Goal: Transaction & Acquisition: Purchase product/service

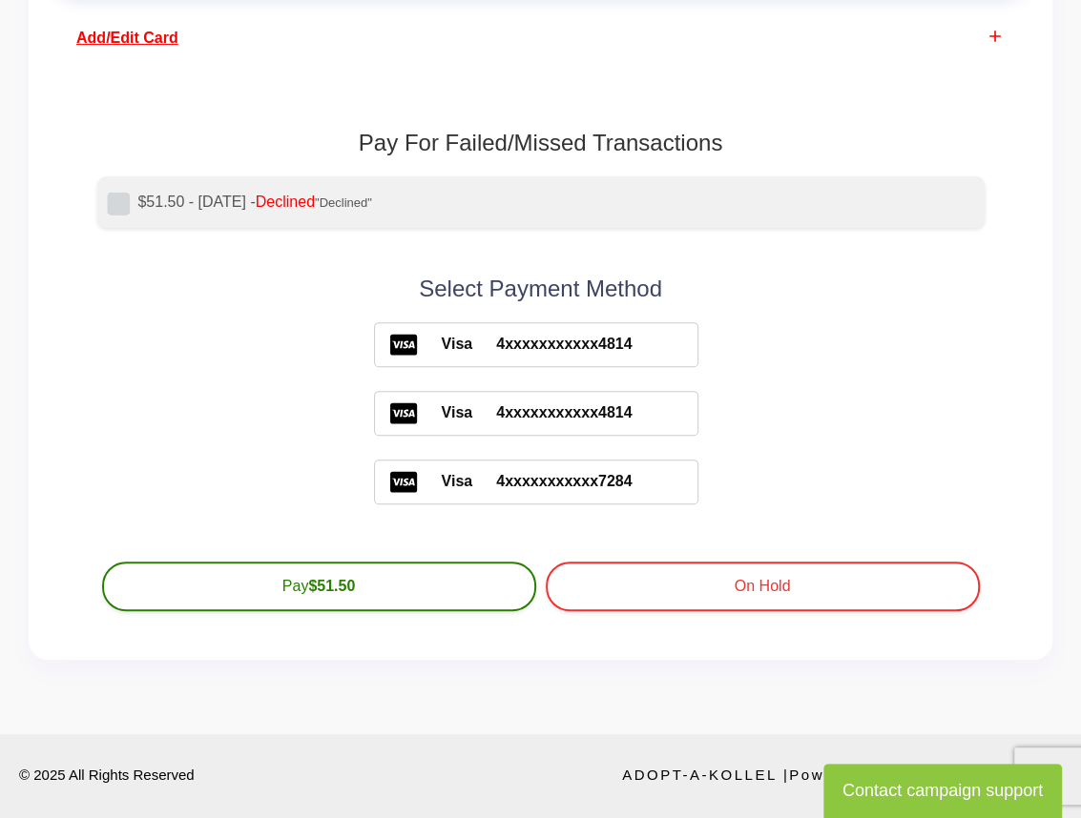
scroll to position [239, 0]
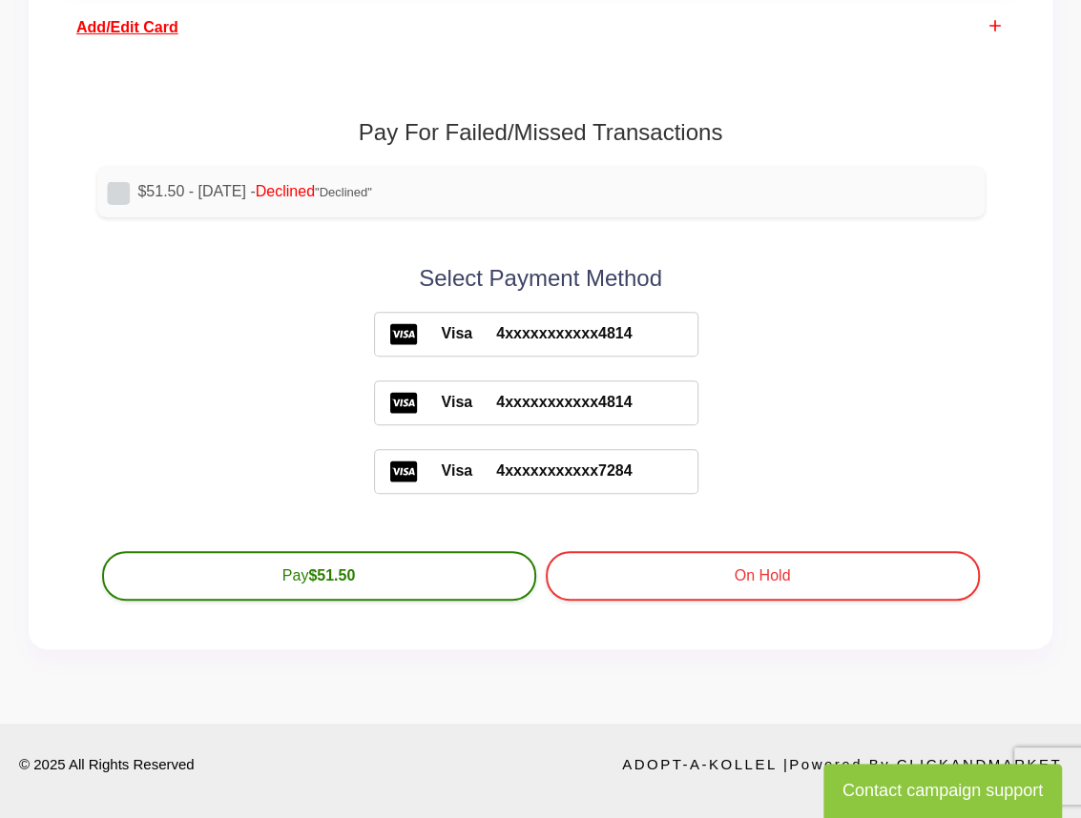
click at [158, 30] on span "Add/Edit Card" at bounding box center [127, 27] width 102 height 16
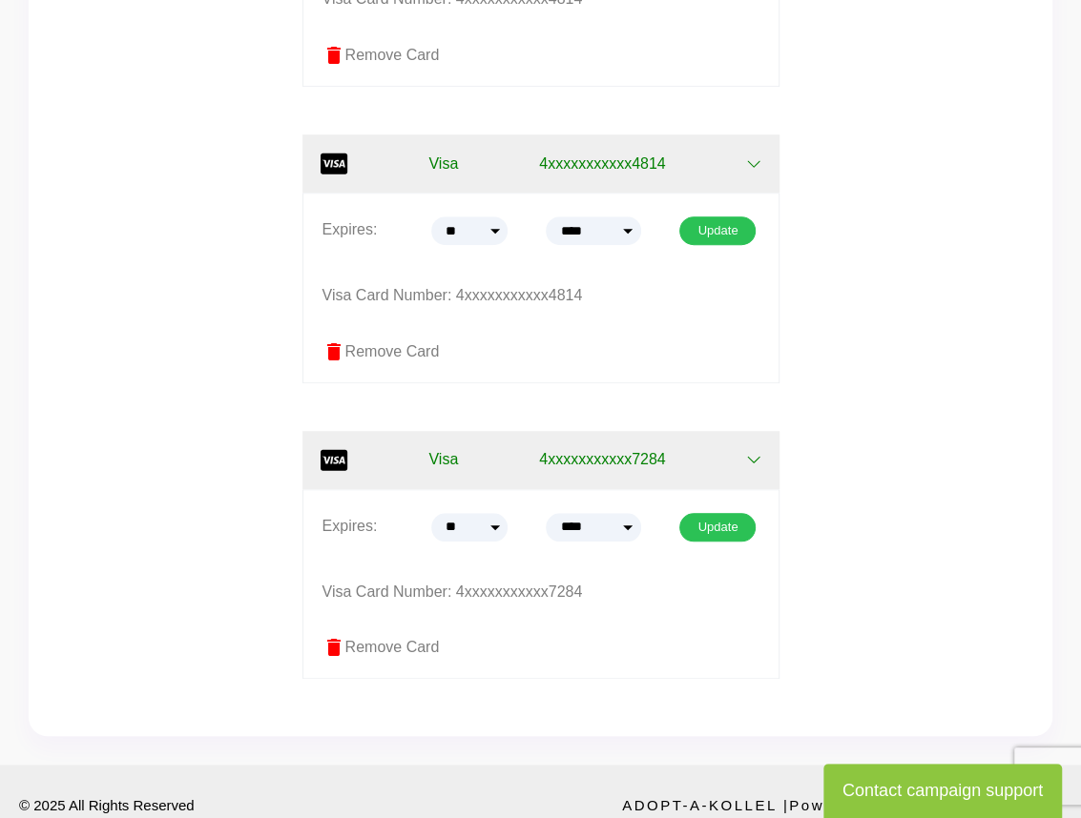
scroll to position [661, 0]
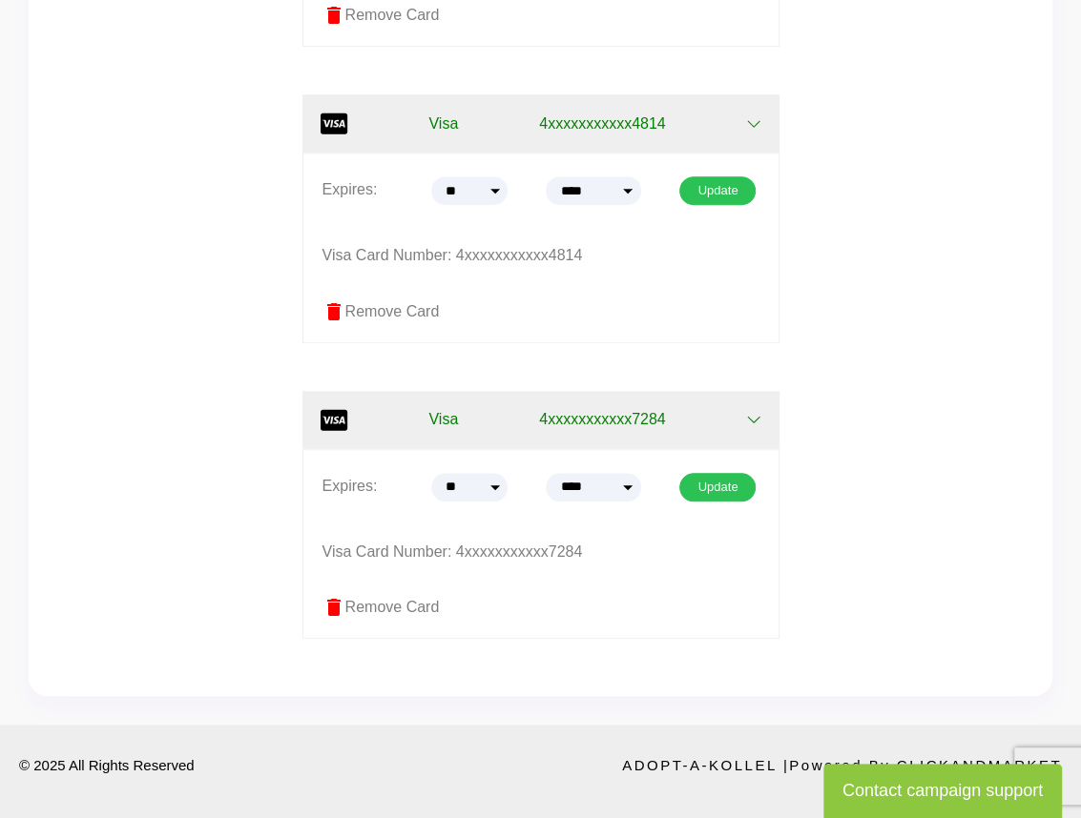
click at [377, 602] on label "delete Remove Card" at bounding box center [540, 607] width 437 height 23
click at [332, 609] on span "delete" at bounding box center [333, 607] width 23 height 23
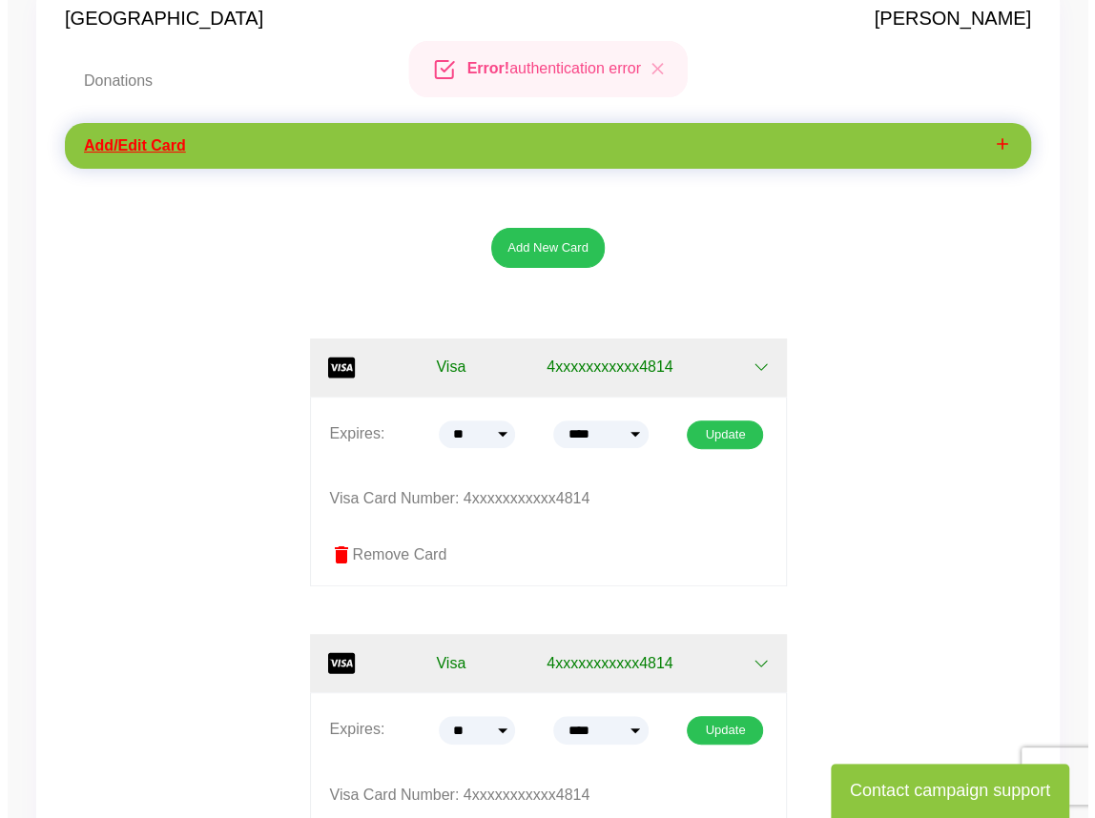
scroll to position [89, 0]
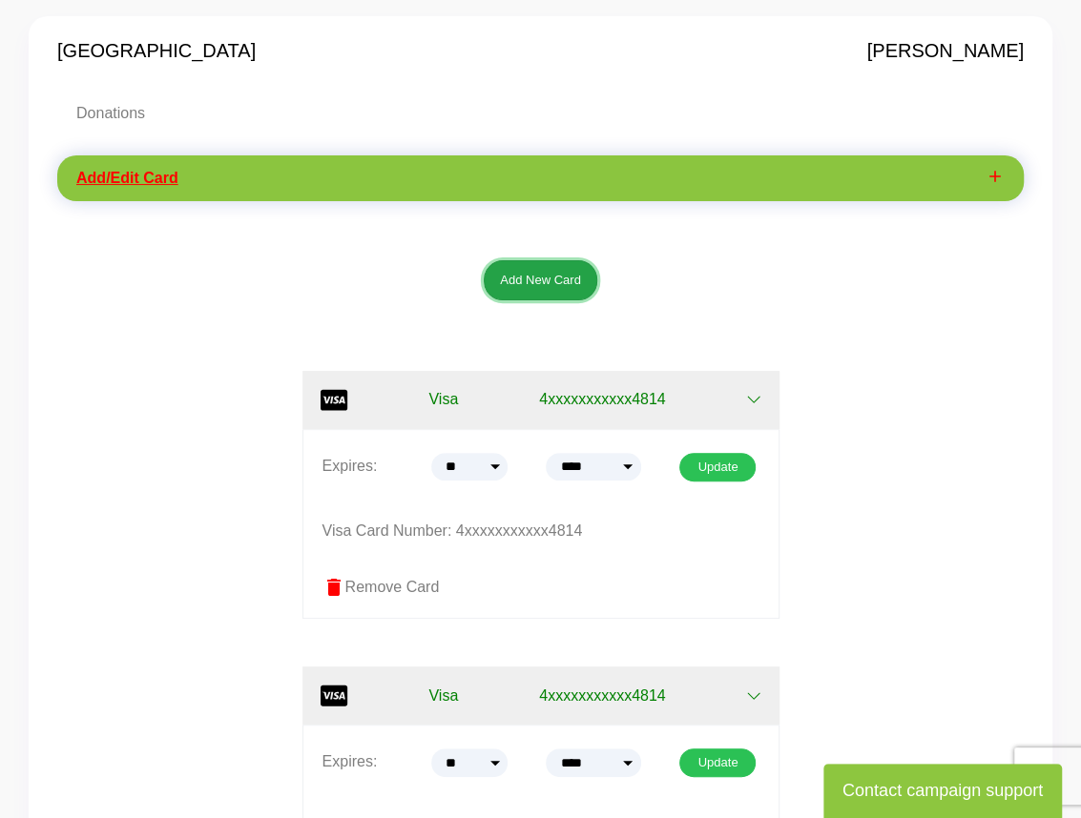
click at [549, 269] on button "Add New Card" at bounding box center [541, 280] width 114 height 40
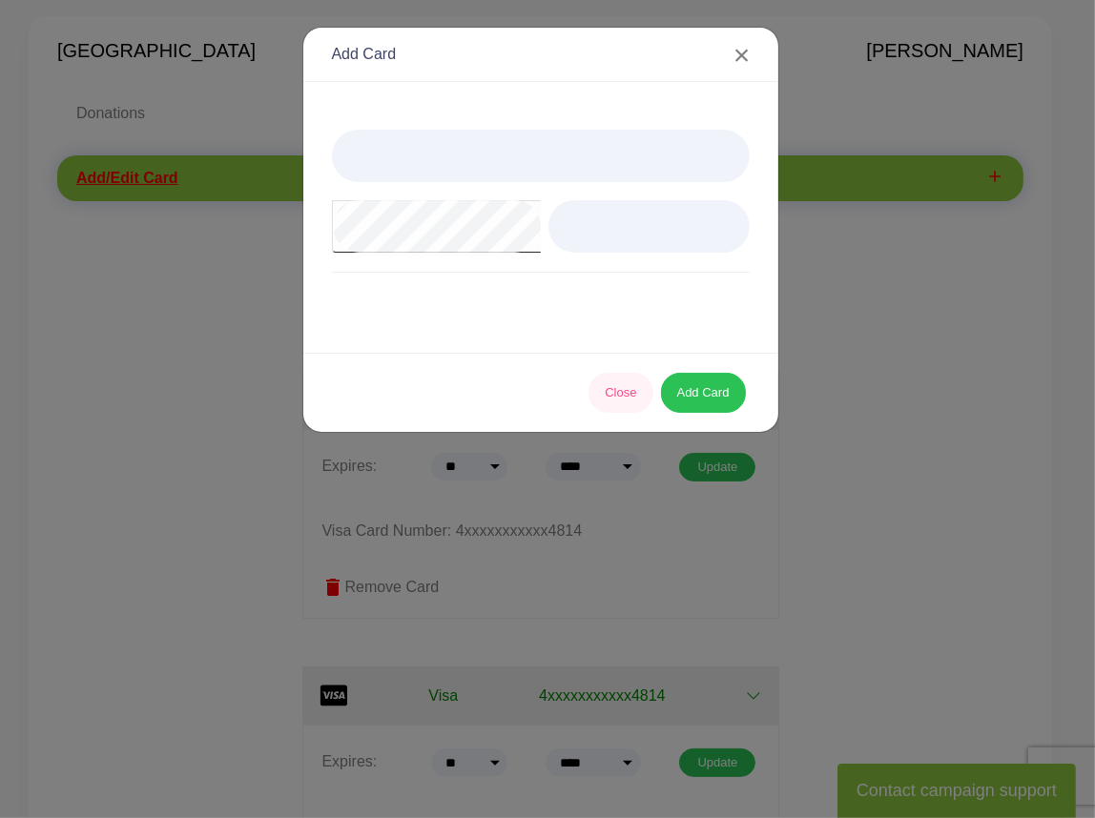
click at [511, 322] on div at bounding box center [541, 227] width 418 height 195
click at [689, 384] on button "Add Card" at bounding box center [703, 393] width 85 height 40
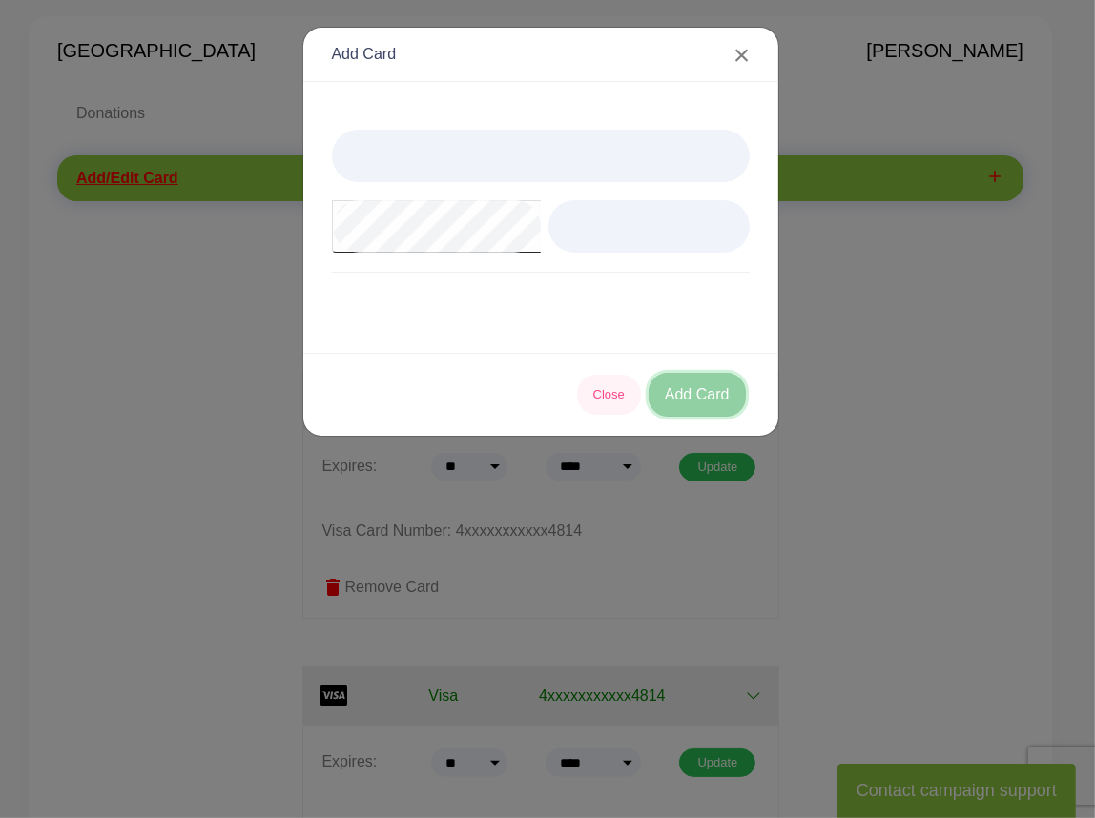
click at [695, 389] on button "Add Card" at bounding box center [697, 395] width 97 height 44
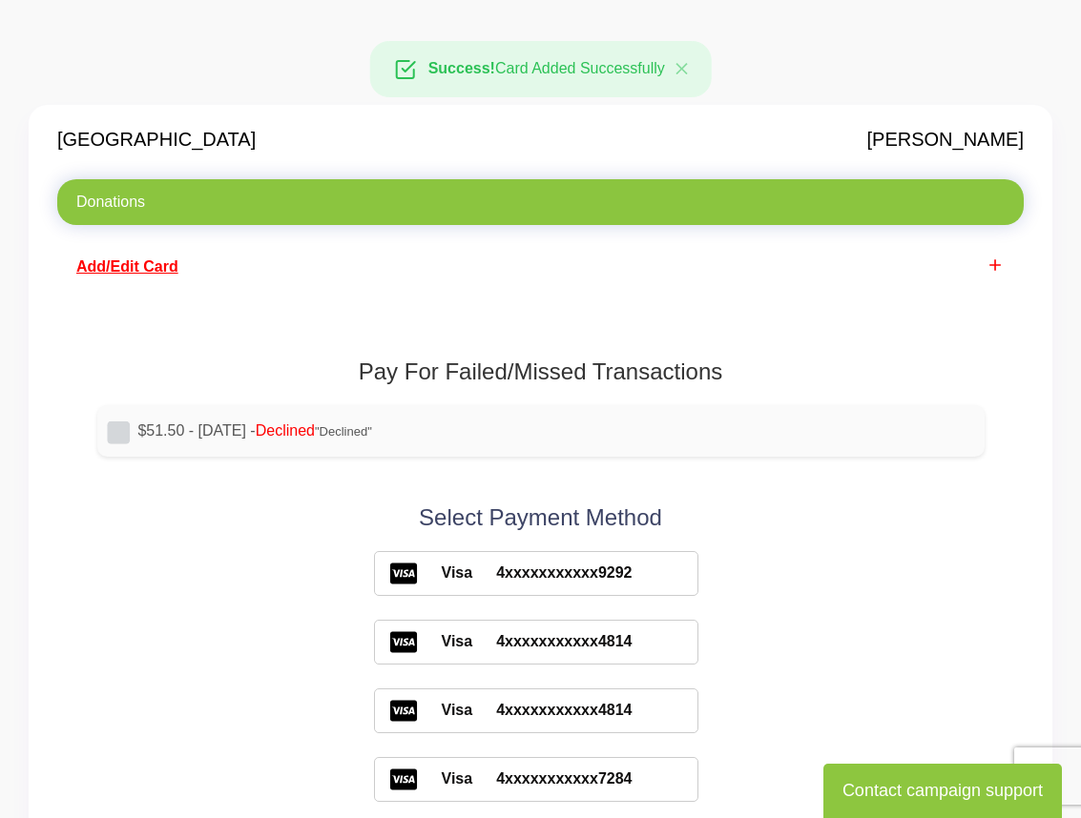
scroll to position [89, 0]
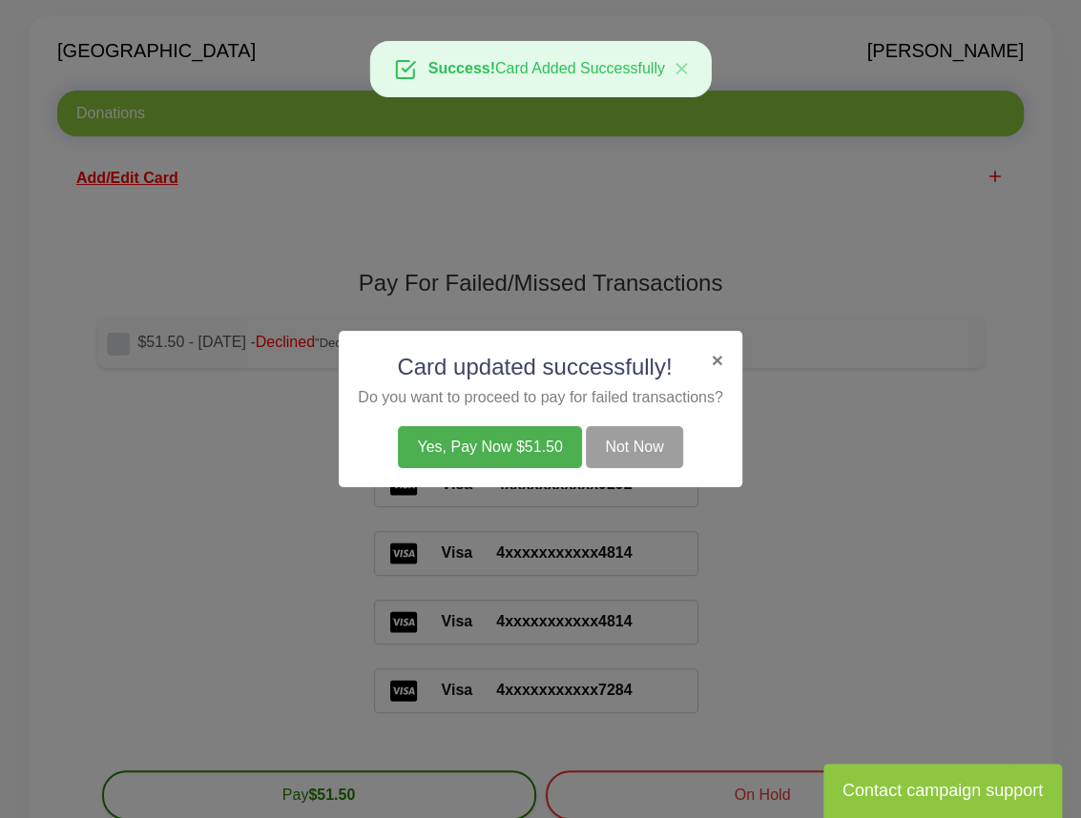
click at [468, 447] on button "Yes, Pay Now $51.50" at bounding box center [489, 447] width 183 height 42
